Goal: Book appointment/travel/reservation

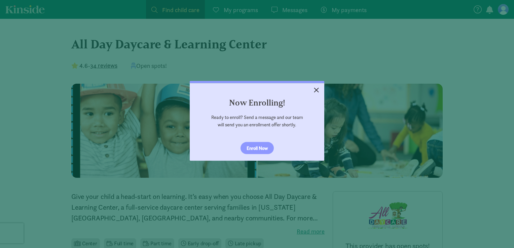
click at [314, 92] on link "×" at bounding box center [316, 89] width 12 height 12
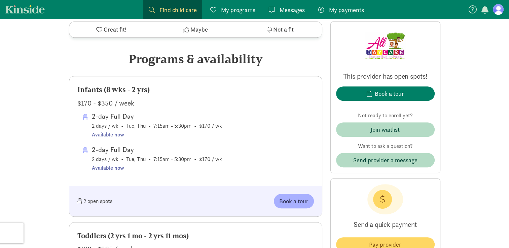
scroll to position [308, 0]
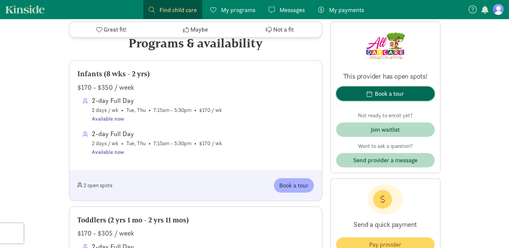
click at [386, 93] on div "Book a tour" at bounding box center [389, 93] width 29 height 9
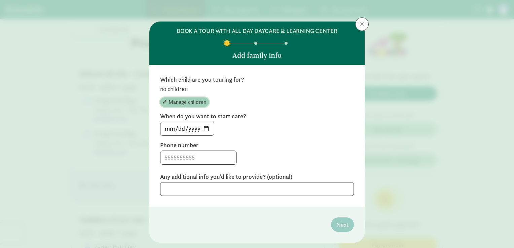
click at [190, 105] on span "Manage children" at bounding box center [187, 102] width 38 height 8
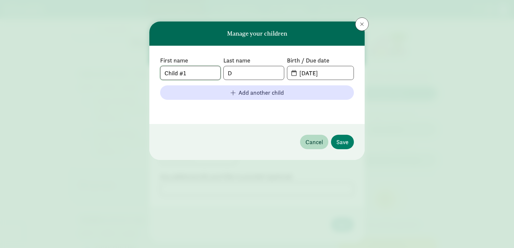
click at [202, 72] on input "Child #1" at bounding box center [190, 72] width 60 height 13
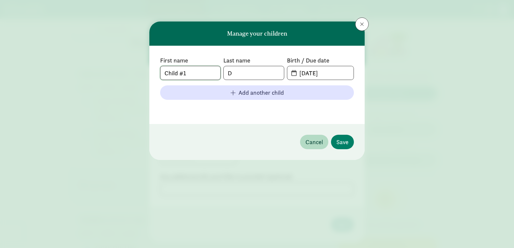
click at [202, 72] on input "Child #1" at bounding box center [190, 72] width 60 height 13
drag, startPoint x: 184, startPoint y: 75, endPoint x: 119, endPoint y: 79, distance: 65.7
click at [119, 79] on div "Manage your children First name Child #1 Last name D Birth / Due date [DATE] Ad…" at bounding box center [257, 124] width 514 height 248
type input "[PERSON_NAME]"
type input "Dross"
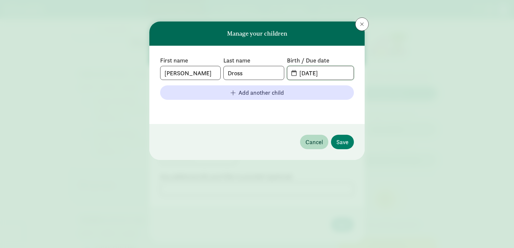
click at [332, 75] on input "[DATE]" at bounding box center [324, 72] width 58 height 13
click at [295, 74] on input "[DATE]" at bounding box center [324, 72] width 58 height 13
drag, startPoint x: 342, startPoint y: 75, endPoint x: 262, endPoint y: 79, distance: 80.1
click at [262, 79] on div "First name [PERSON_NAME] Last name [PERSON_NAME] Birth / Due date [DATE]" at bounding box center [257, 68] width 194 height 24
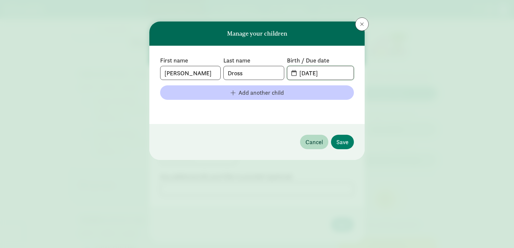
type input "[DATE]"
click at [261, 91] on span "Add another child" at bounding box center [260, 92] width 45 height 9
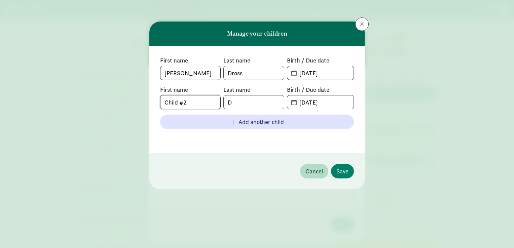
click at [201, 102] on input "Child #2" at bounding box center [190, 101] width 60 height 13
type input "[PERSON_NAME]"
type input "Dross"
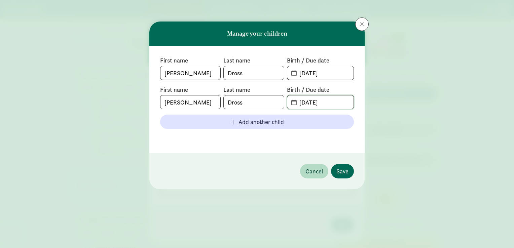
type input "[DATE]"
click at [343, 172] on span "Save" at bounding box center [342, 171] width 12 height 9
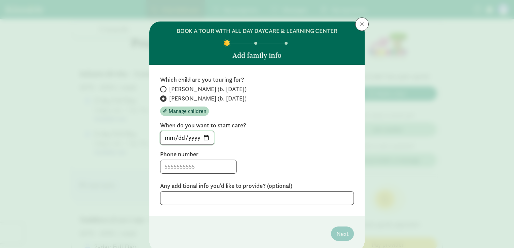
click at [205, 137] on input "[DATE]" at bounding box center [186, 137] width 53 height 13
type input "[DATE]"
click at [277, 151] on label "Phone number" at bounding box center [257, 154] width 194 height 8
click at [196, 165] on input at bounding box center [198, 166] width 76 height 13
type input "7572958355"
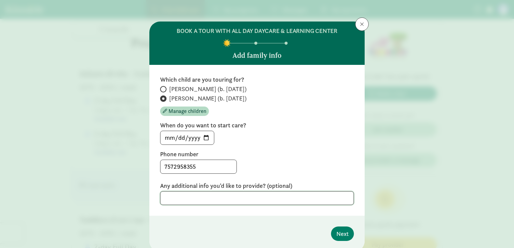
click at [224, 199] on textarea at bounding box center [257, 198] width 194 height 14
click at [161, 89] on input "[PERSON_NAME] (b. [DATE])" at bounding box center [162, 89] width 4 height 4
radio input "true"
radio input "false"
click at [186, 197] on textarea "To enrich screen reader interactions, please activate Accessibility in Grammarl…" at bounding box center [257, 198] width 194 height 14
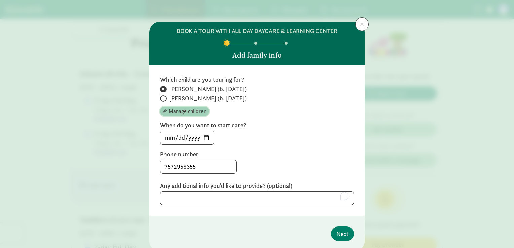
click at [175, 113] on span "Manage children" at bounding box center [187, 111] width 38 height 8
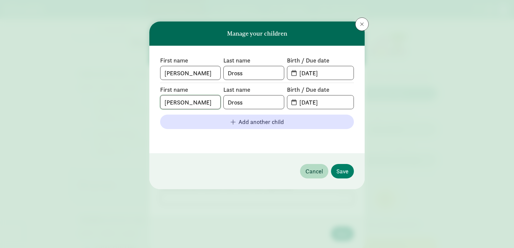
click at [200, 99] on input "[PERSON_NAME]" at bounding box center [190, 101] width 60 height 13
click at [345, 100] on input "[DATE]" at bounding box center [324, 101] width 58 height 13
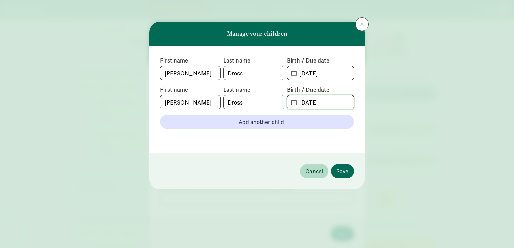
type input "[DATE]"
click at [346, 170] on span "Save" at bounding box center [342, 171] width 12 height 9
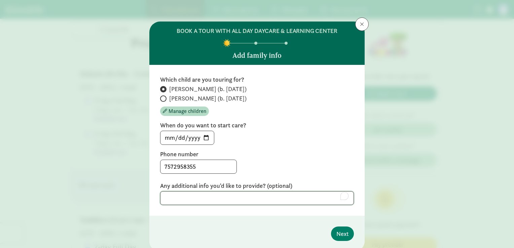
click at [223, 194] on textarea "To enrich screen reader interactions, please activate Accessibility in Grammarl…" at bounding box center [257, 198] width 194 height 14
type textarea "t"
type textarea "T"
click at [274, 198] on textarea "Interested in part-time and full-time information; care for twins" at bounding box center [257, 198] width 194 height 14
click at [330, 197] on textarea "Interested in part-time and full-time information; care for twins" at bounding box center [257, 198] width 194 height 14
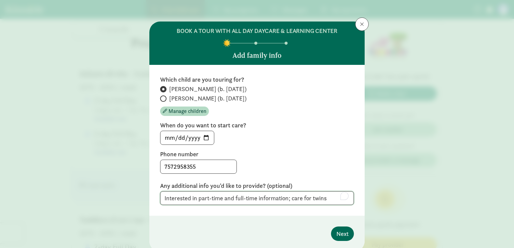
type textarea "Interested in part-time and full-time information; care for twins"
click at [343, 235] on span "Next" at bounding box center [342, 233] width 12 height 9
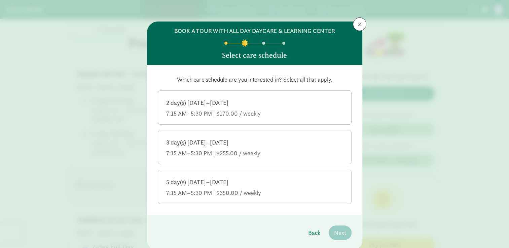
click at [292, 120] on label "2 day(s) [DATE]–[DATE] 7:15 AM–5:30 PM | $170.00 / weekly" at bounding box center [254, 107] width 193 height 32
click at [0, 0] on input "2 day(s) [DATE]–[DATE] 7:15 AM–5:30 PM | $170.00 / weekly" at bounding box center [0, 0] width 0 height 0
click at [292, 151] on div "7:15 AM–5:30 PM | $255.00 / weekly" at bounding box center [254, 153] width 177 height 8
click at [0, 0] on input "3 day(s) [DATE]–[DATE] 7:15 AM–5:30 PM | $255.00 / weekly" at bounding box center [0, 0] width 0 height 0
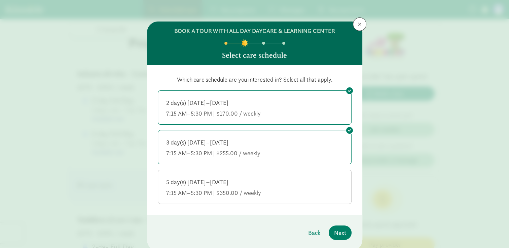
click at [290, 191] on div "7:15 AM–5:30 PM | $350.00 / weekly" at bounding box center [254, 193] width 177 height 8
click at [0, 0] on input "5 day(s) [DATE]–[DATE] 7:15 AM–5:30 PM | $350.00 / weekly" at bounding box center [0, 0] width 0 height 0
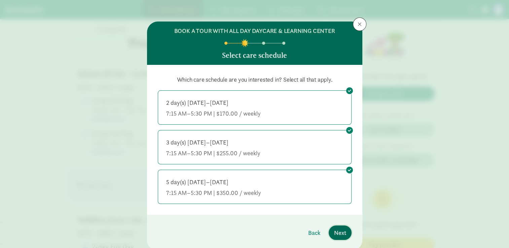
click at [338, 232] on span "Next" at bounding box center [340, 232] width 12 height 9
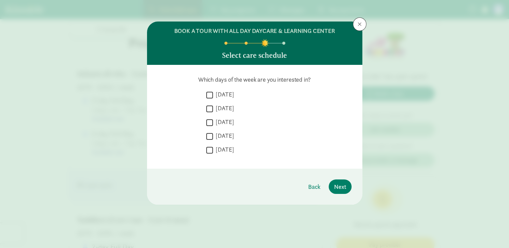
click at [209, 91] on input "[DATE]" at bounding box center [209, 94] width 7 height 9
checkbox input "true"
click at [210, 105] on input "[DATE]" at bounding box center [209, 108] width 7 height 9
checkbox input "true"
click at [210, 122] on input "[DATE]" at bounding box center [209, 122] width 7 height 9
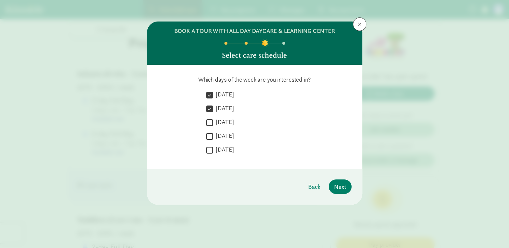
checkbox input "true"
click at [210, 133] on input "[DATE]" at bounding box center [209, 136] width 7 height 9
checkbox input "true"
click at [210, 150] on input "[DATE]" at bounding box center [209, 150] width 7 height 9
checkbox input "true"
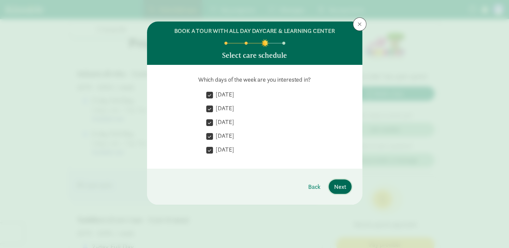
click at [336, 190] on span "Next" at bounding box center [340, 186] width 12 height 9
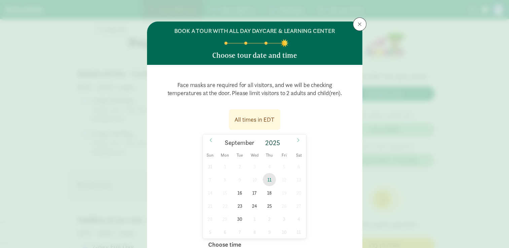
click at [267, 179] on span "11" at bounding box center [269, 179] width 13 height 13
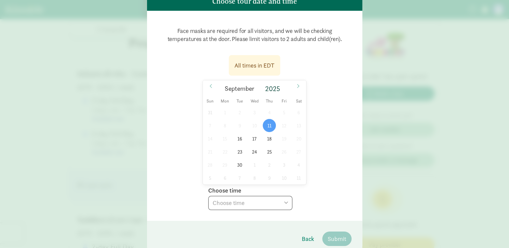
scroll to position [59, 0]
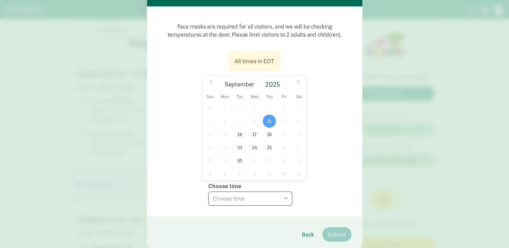
click at [281, 198] on select "Choose time 05:00 PM 05:30 PM" at bounding box center [250, 199] width 84 height 14
click at [237, 136] on span "16" at bounding box center [239, 134] width 13 height 13
click at [227, 198] on select "Choose time 05:00 PM 05:30 PM" at bounding box center [250, 199] width 84 height 14
click at [253, 132] on span "17" at bounding box center [254, 134] width 13 height 13
click at [239, 196] on select "Choose time 05:00 PM 05:30 PM" at bounding box center [250, 199] width 84 height 14
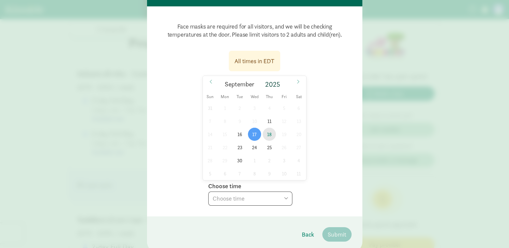
click at [266, 134] on span "18" at bounding box center [269, 134] width 13 height 13
click at [234, 200] on select "Choose time 05:00 PM 05:30 PM" at bounding box center [250, 199] width 84 height 14
click at [239, 156] on span "30" at bounding box center [239, 160] width 13 height 13
click at [238, 148] on span "23" at bounding box center [239, 147] width 13 height 13
click at [230, 202] on select "Choose time 05:30 PM" at bounding box center [250, 199] width 84 height 14
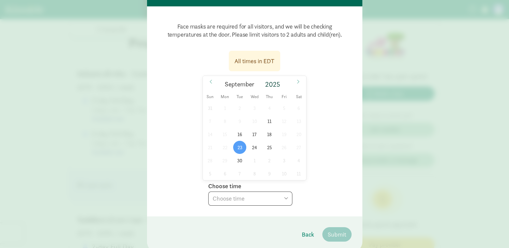
click at [230, 202] on select "Choose time 05:30 PM" at bounding box center [250, 199] width 84 height 14
click at [250, 147] on span "24" at bounding box center [254, 147] width 13 height 13
click at [230, 204] on select "Choose time 05:00 PM 05:30 PM" at bounding box center [250, 199] width 84 height 14
click at [268, 116] on span "11" at bounding box center [269, 121] width 13 height 13
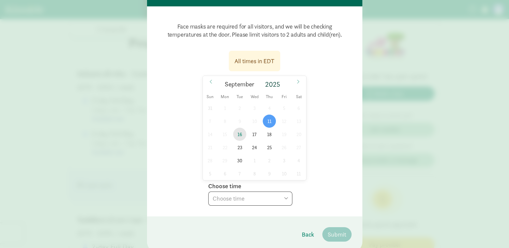
click at [236, 135] on span "16" at bounding box center [239, 134] width 13 height 13
click at [267, 121] on span "11" at bounding box center [269, 121] width 13 height 13
click at [258, 200] on select "Choose time 05:00 PM 05:30 PM" at bounding box center [250, 199] width 84 height 14
select select "[DATE]T17:00:00.000-04:00"
click at [208, 192] on select "Choose time 05:00 PM 05:30 PM" at bounding box center [250, 199] width 84 height 14
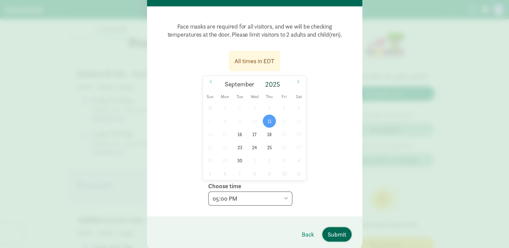
click at [335, 236] on span "Submit" at bounding box center [337, 234] width 18 height 9
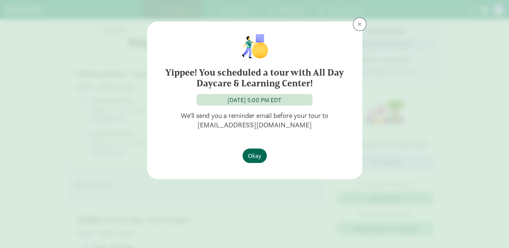
scroll to position [0, 0]
click at [256, 156] on span "Okay" at bounding box center [254, 155] width 13 height 9
